Goal: Navigation & Orientation: Find specific page/section

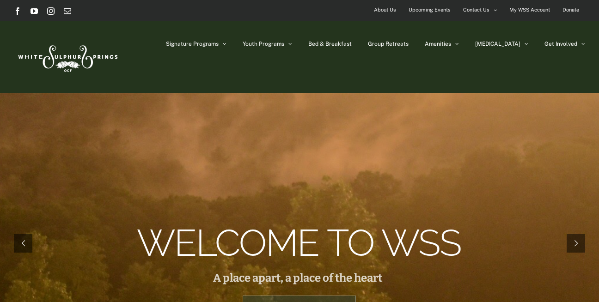
click at [102, 61] on img at bounding box center [67, 56] width 106 height 43
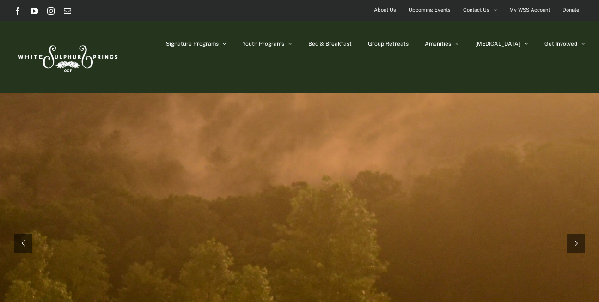
click at [386, 13] on span "About Us" at bounding box center [385, 9] width 22 height 13
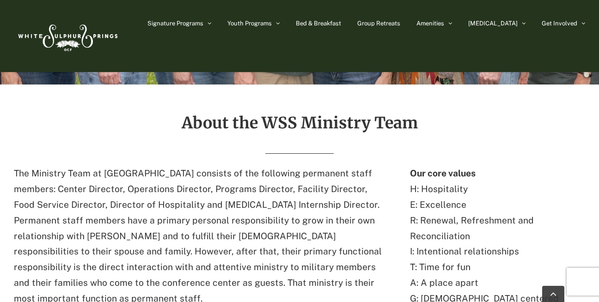
scroll to position [226, 0]
